Goal: Information Seeking & Learning: Check status

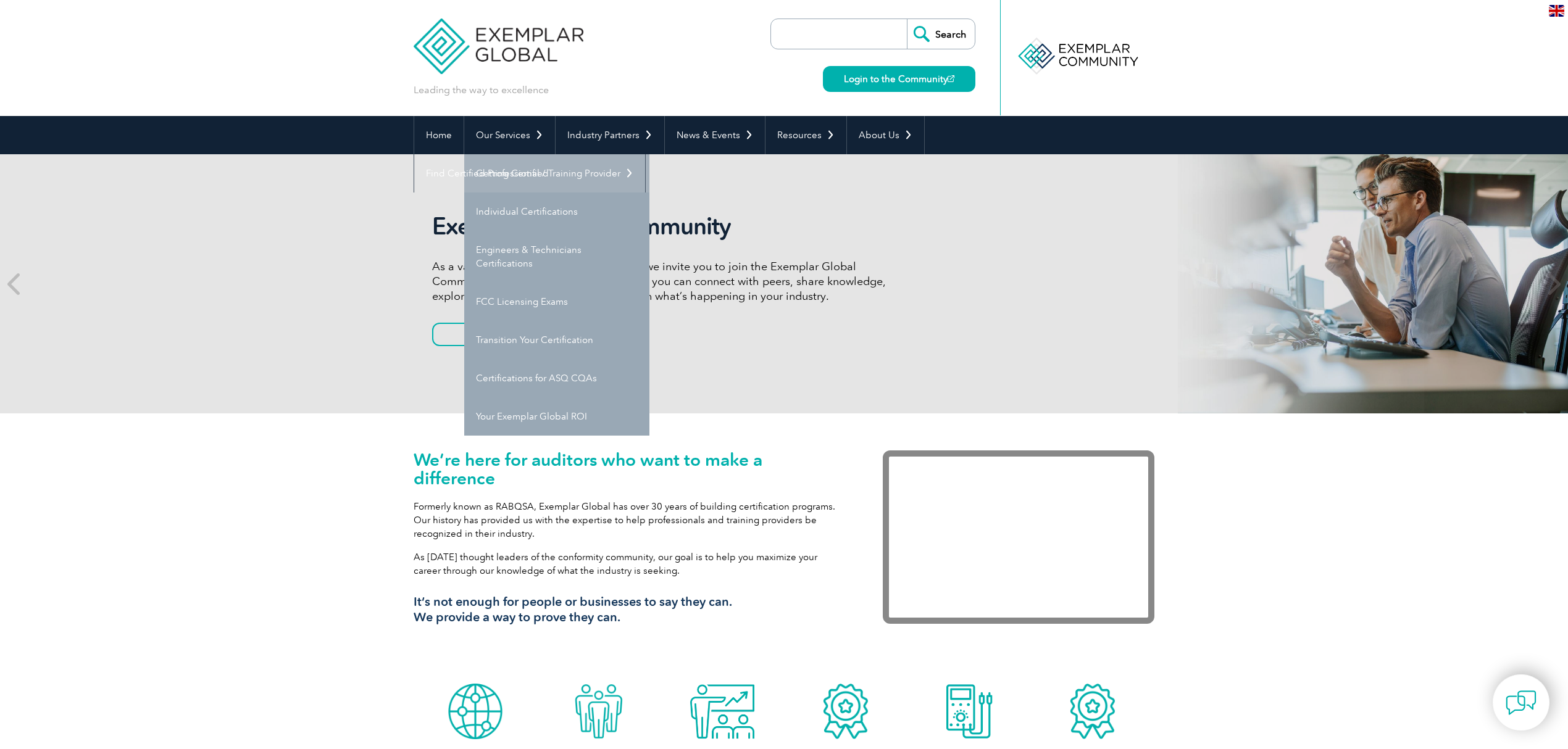
click at [502, 171] on link "Getting Certified" at bounding box center [557, 173] width 185 height 38
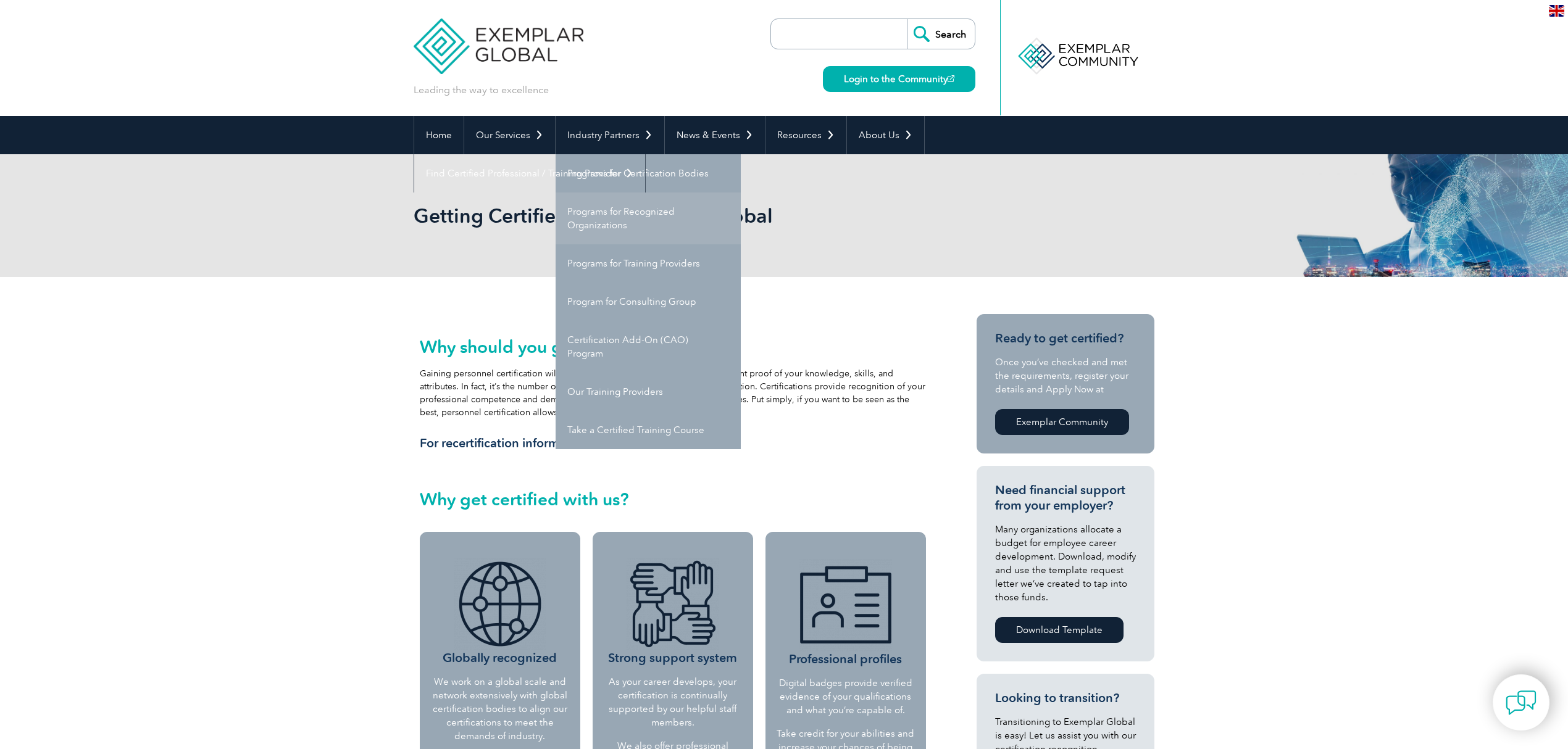
click at [616, 213] on link "Programs for Recognized Organizations" at bounding box center [648, 219] width 185 height 52
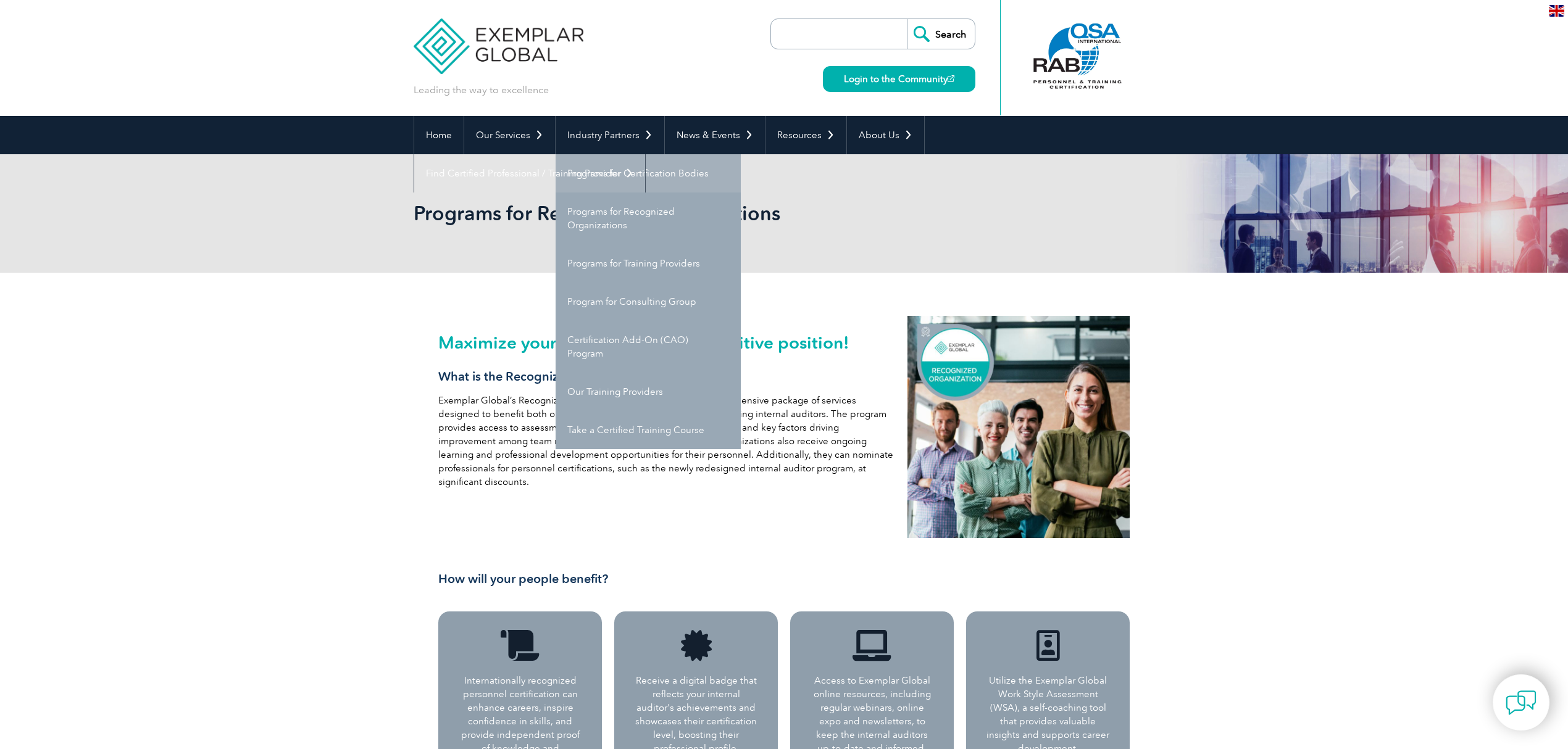
click at [605, 169] on link "Programs for Certification Bodies" at bounding box center [648, 173] width 185 height 38
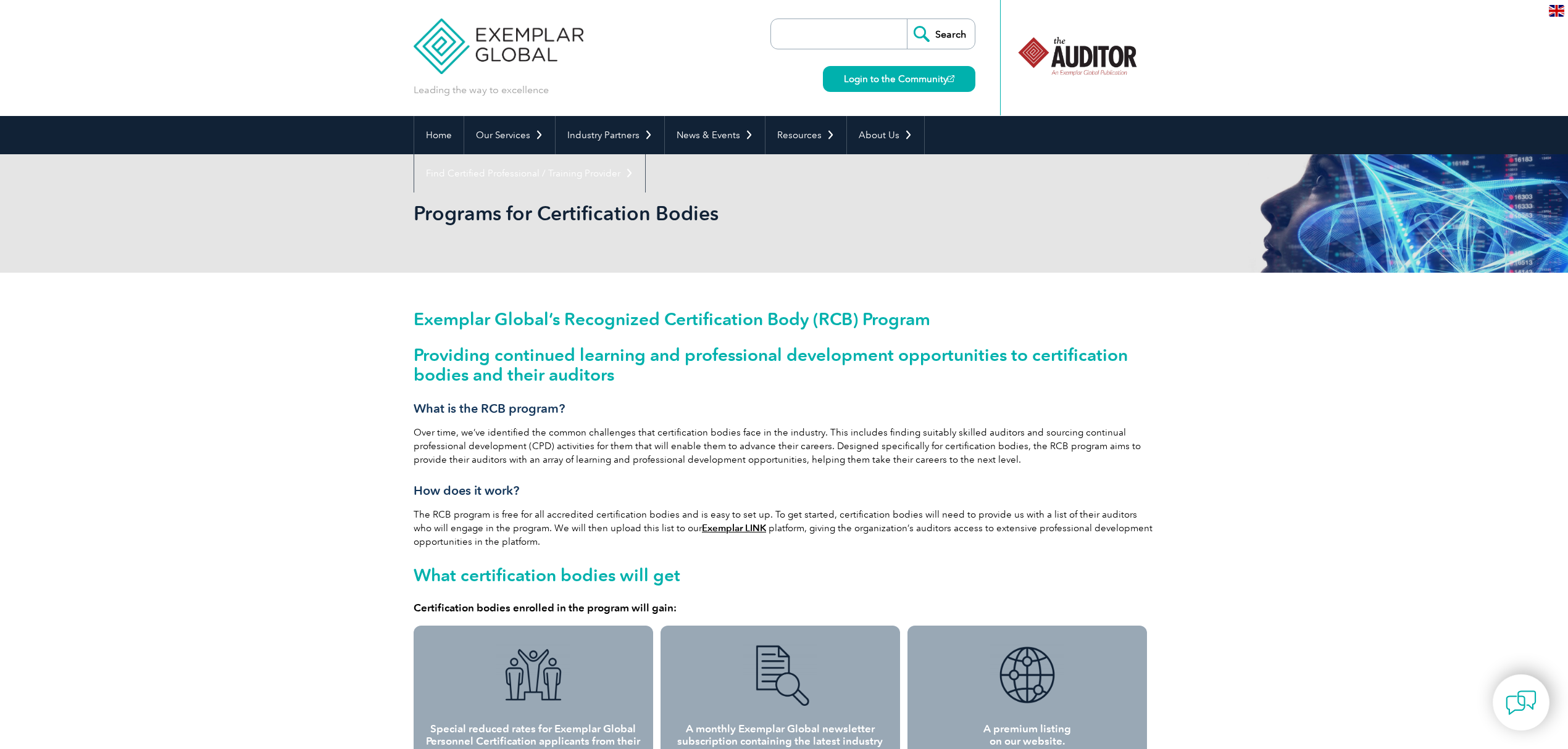
click at [704, 526] on link "Exemplar LINK" at bounding box center [734, 529] width 64 height 11
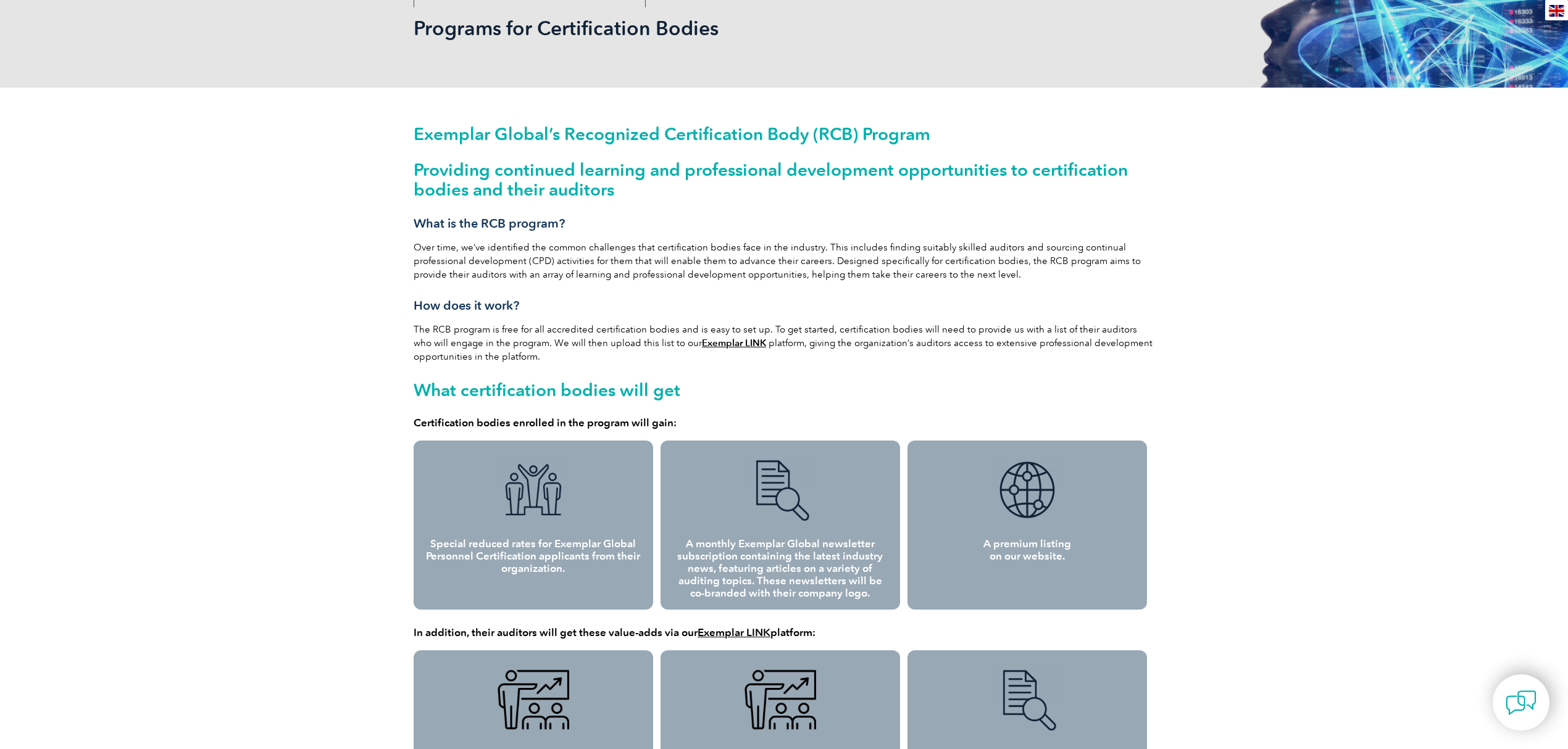
scroll to position [247, 0]
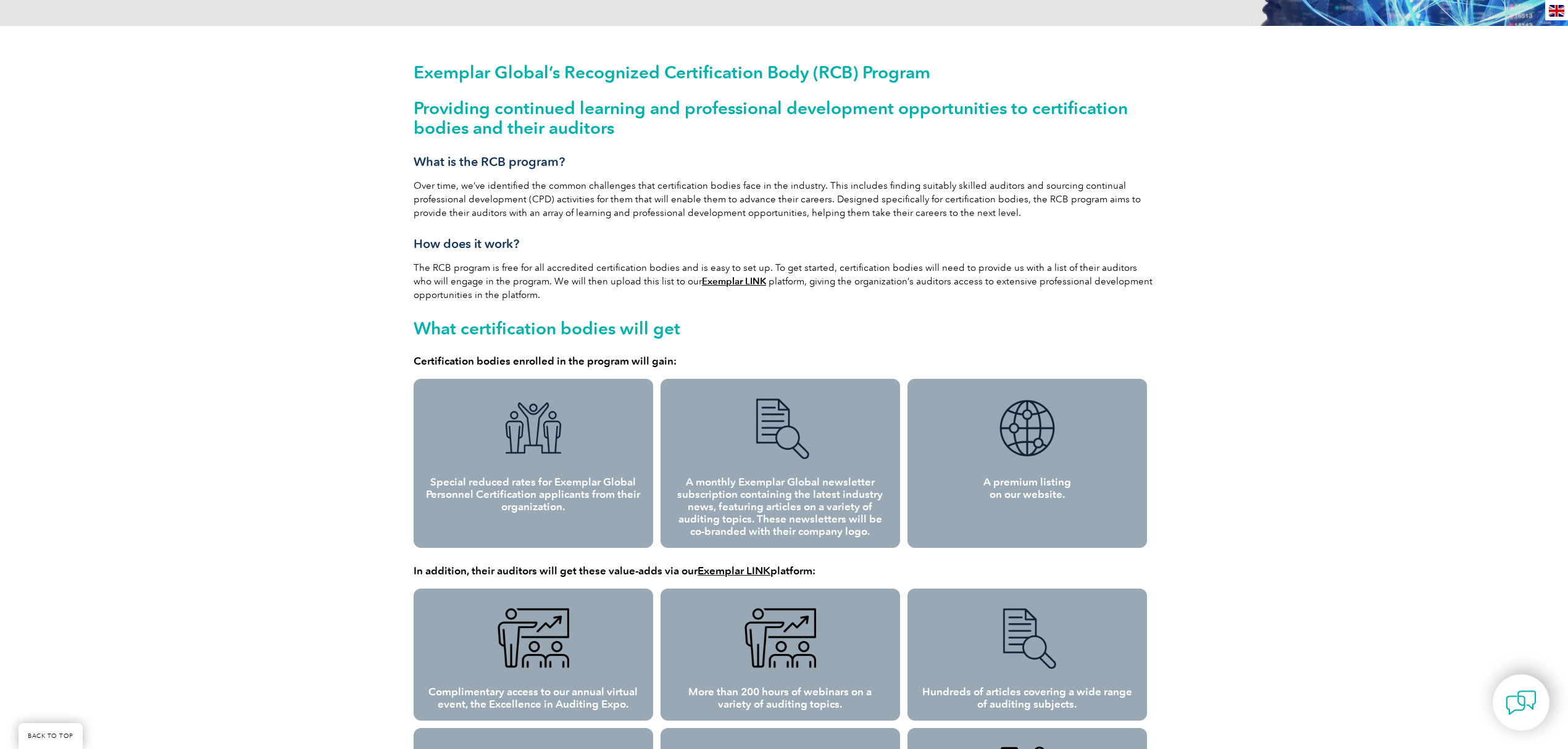
click at [263, 352] on div "Exemplar Global’s Recognized Certification Body (RCB) Program Providing continu…" at bounding box center [784, 697] width 1568 height 1343
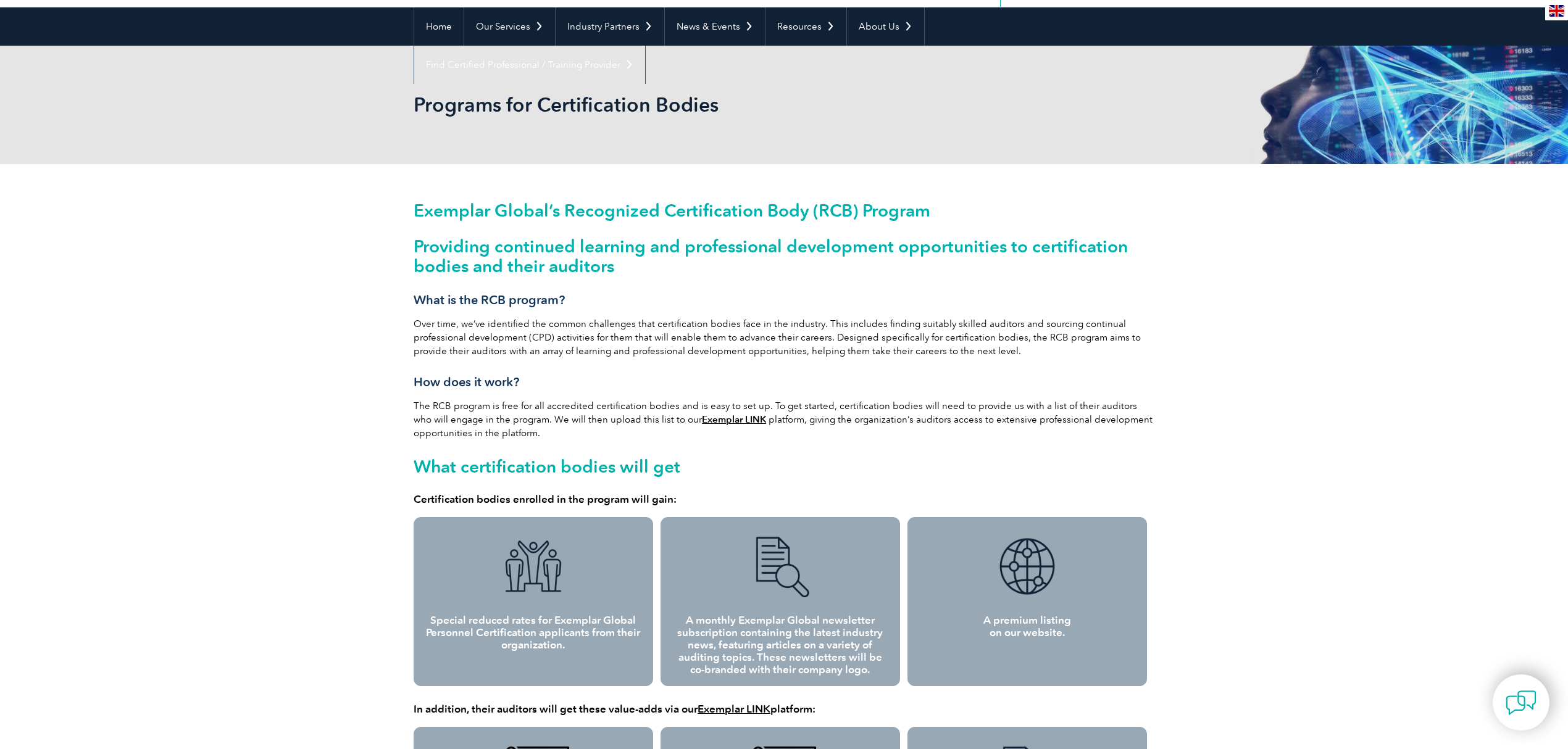
scroll to position [0, 0]
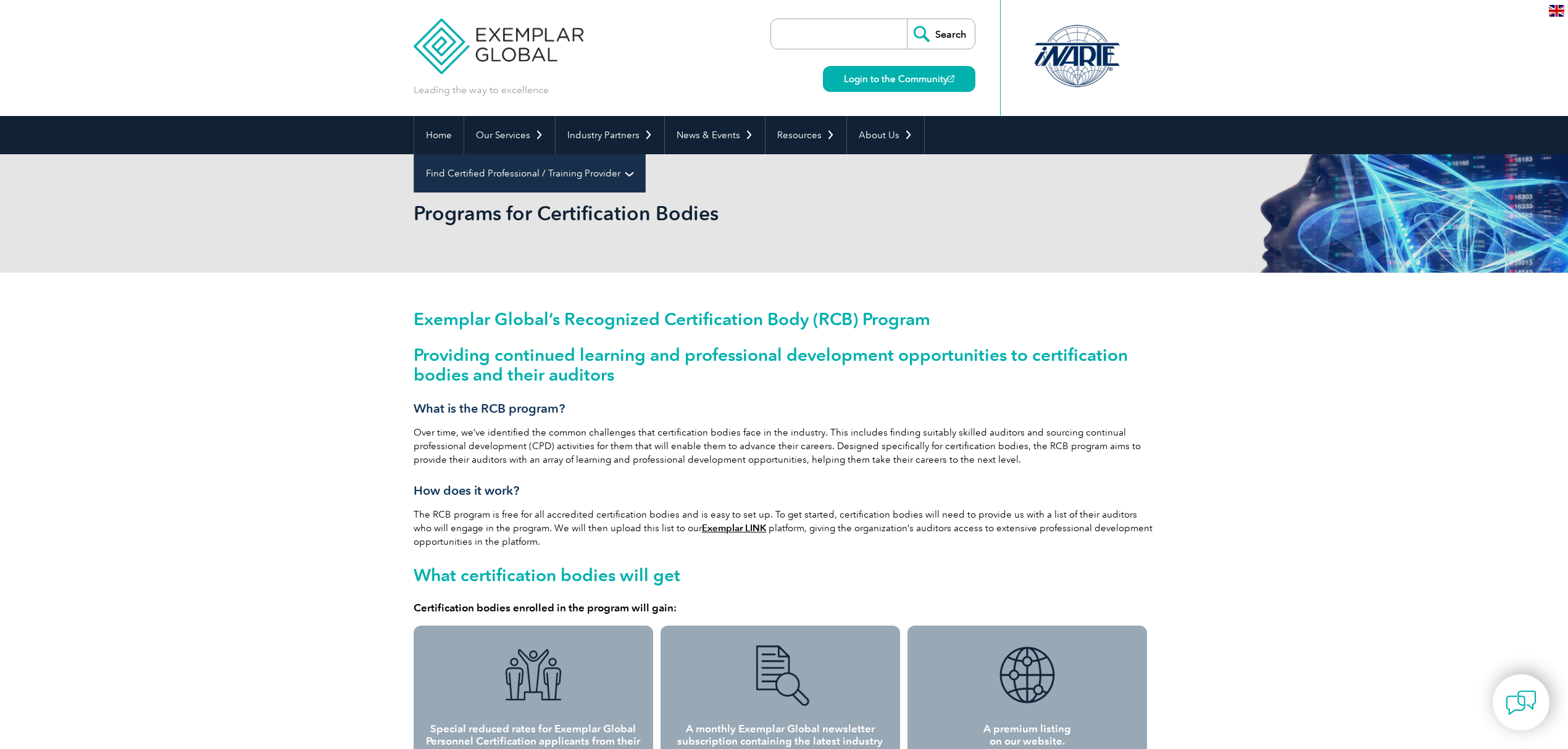
click at [645, 154] on link "Find Certified Professional / Training Provider" at bounding box center [530, 173] width 231 height 38
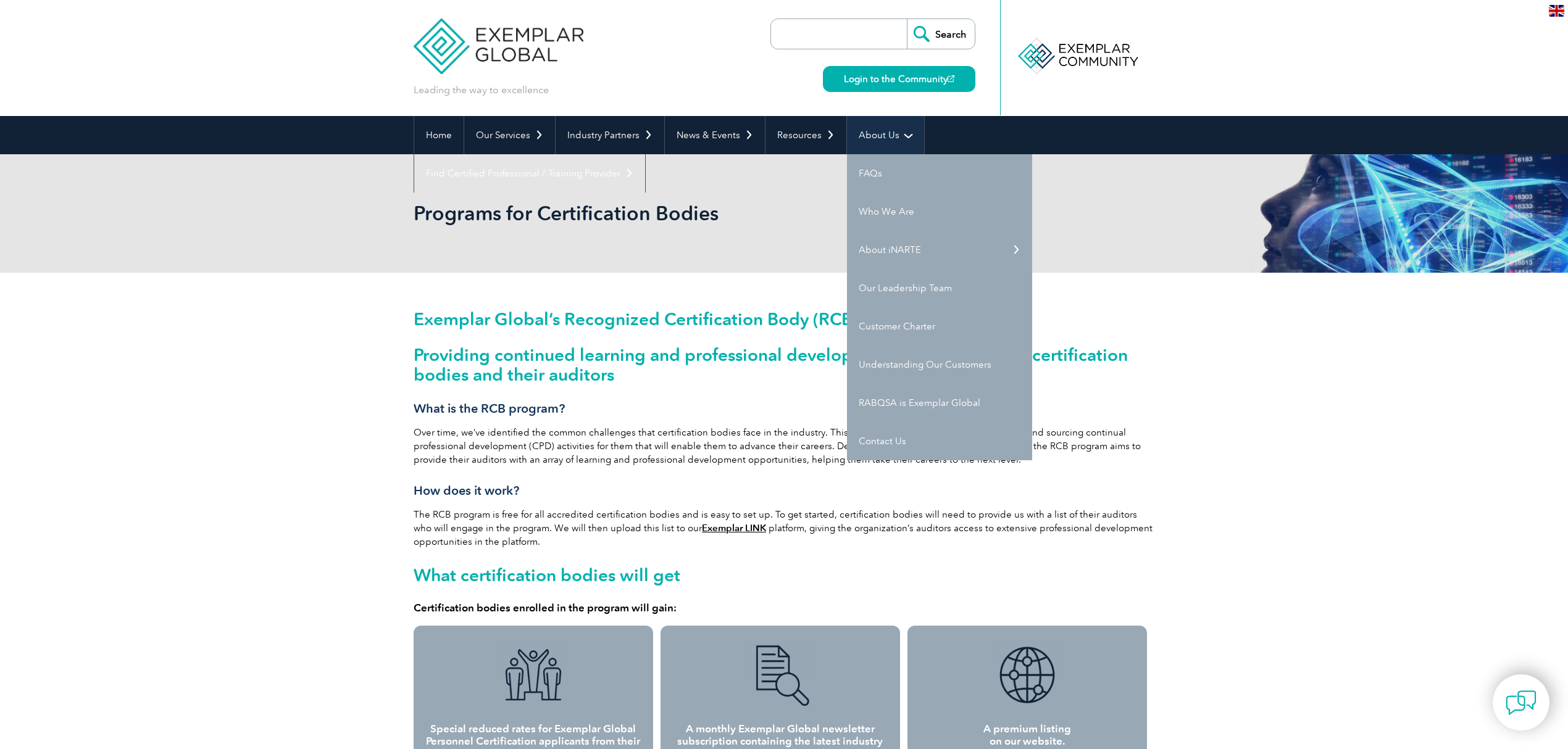
click at [870, 136] on link "About Us" at bounding box center [885, 135] width 77 height 38
click at [864, 180] on link "FAQs" at bounding box center [939, 173] width 185 height 38
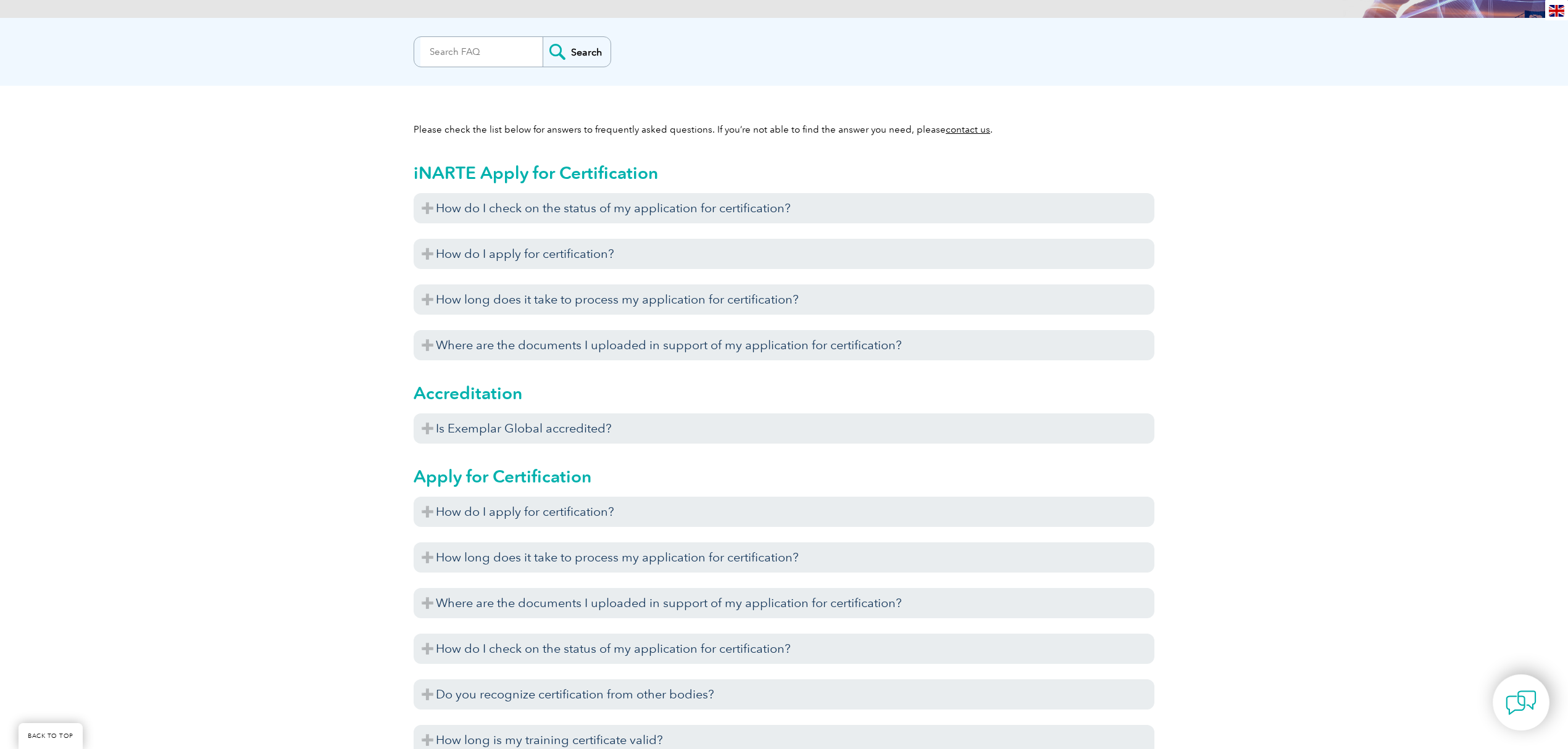
scroll to position [247, 0]
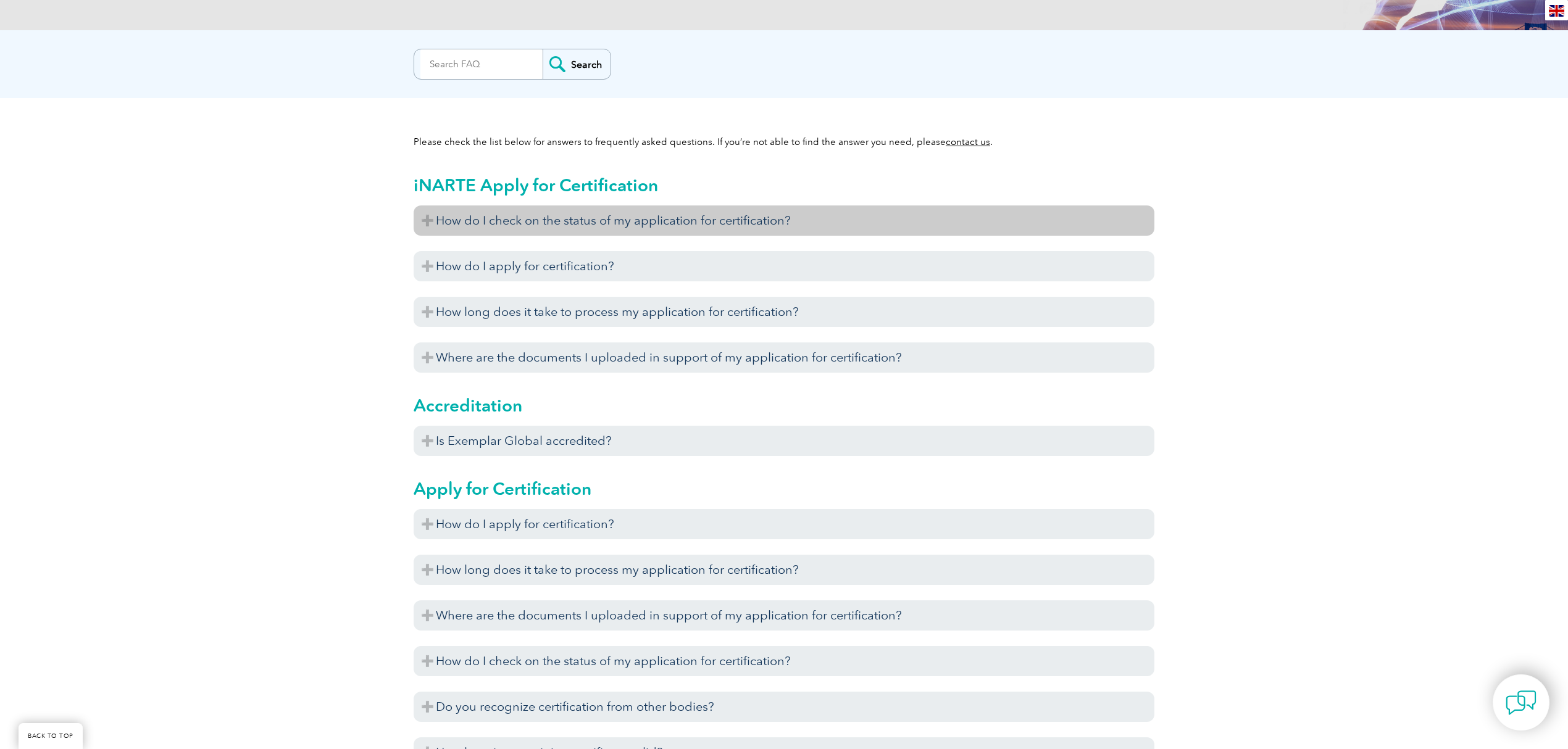
click at [422, 221] on h3 "How do I check on the status of my application for certification?" at bounding box center [784, 220] width 741 height 30
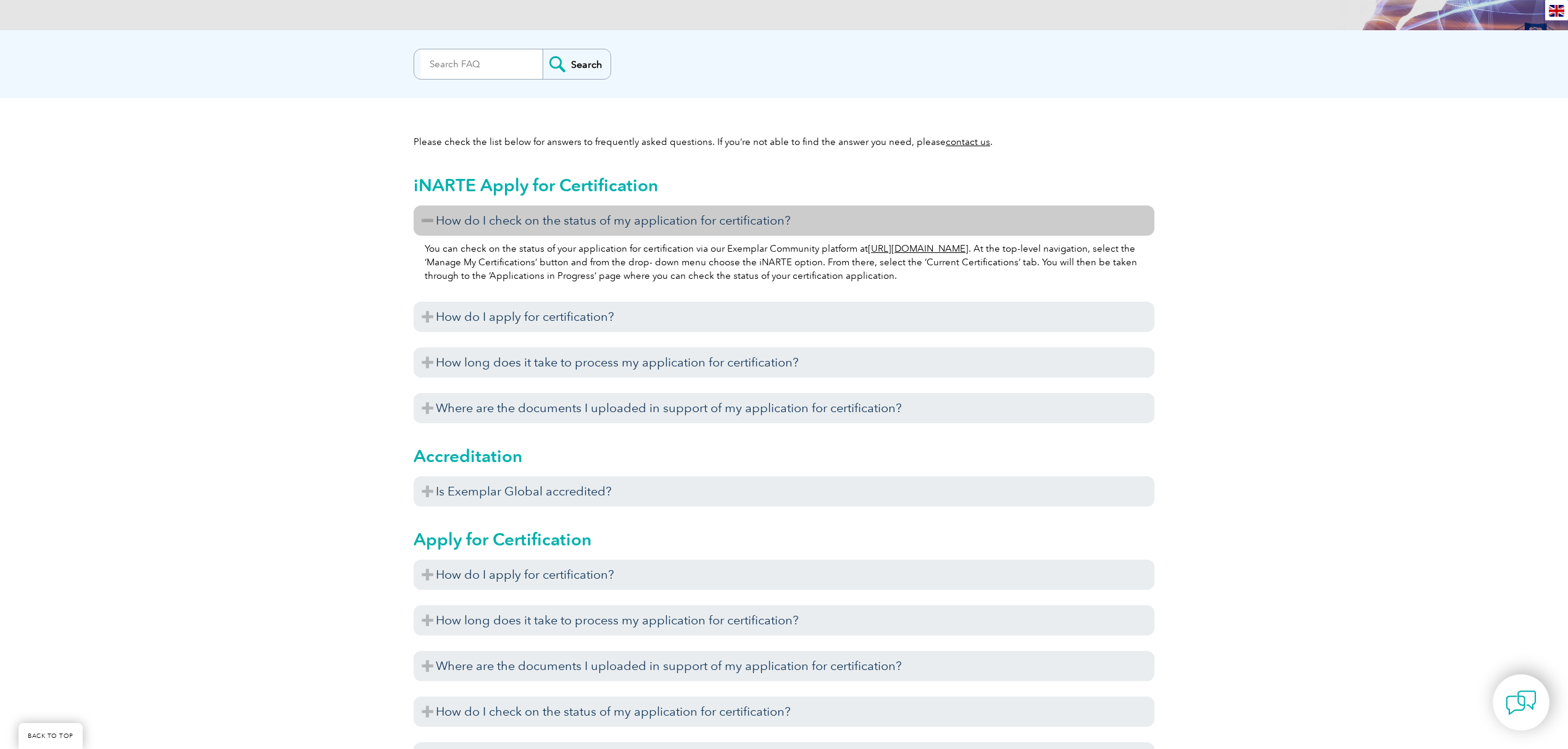
click at [422, 221] on h3 "How do I check on the status of my application for certification?" at bounding box center [784, 220] width 741 height 30
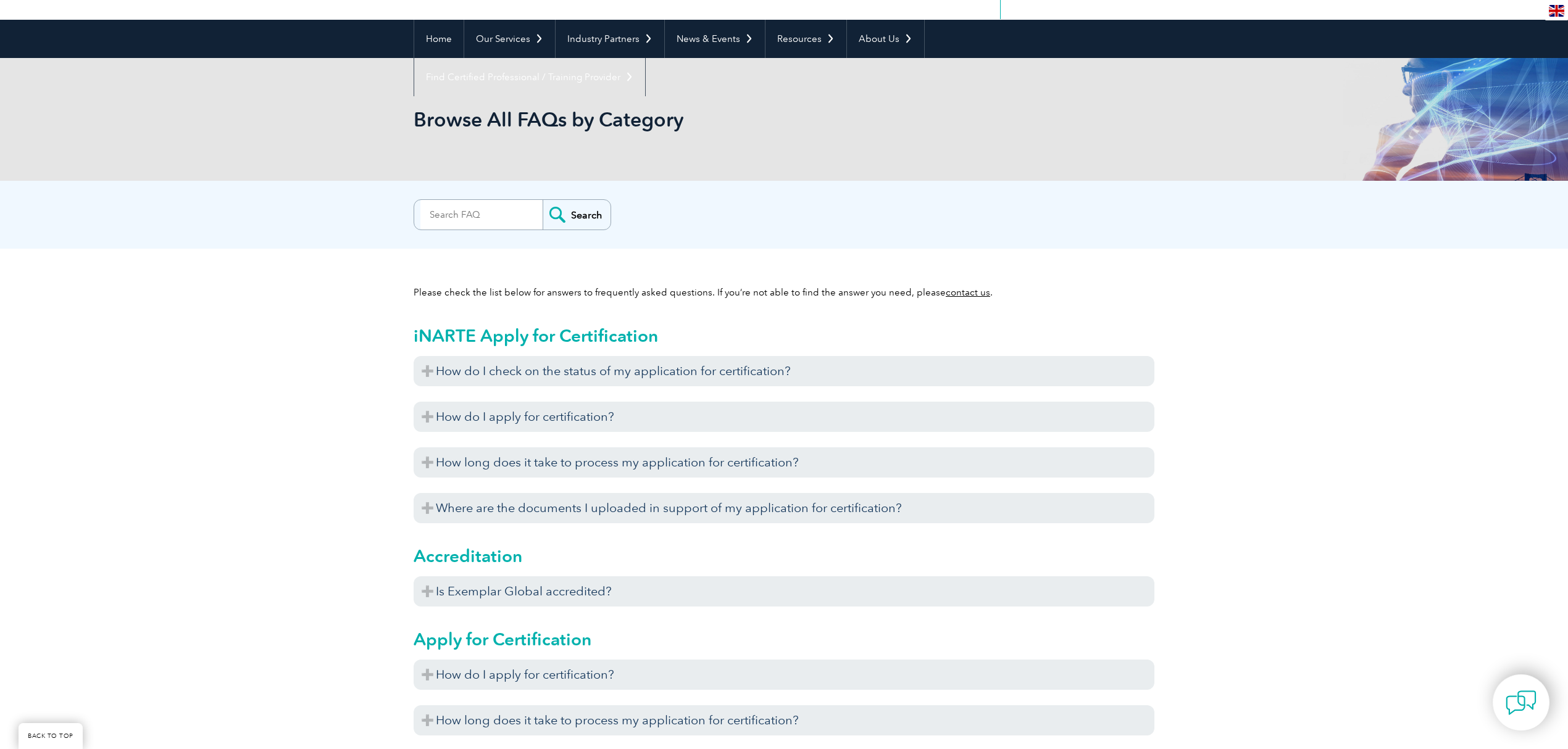
scroll to position [82, 0]
